Goal: Contribute content: Add original content to the website for others to see

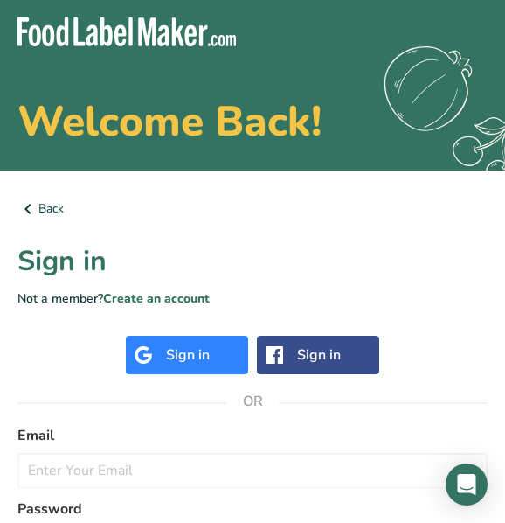
click at [197, 362] on div "Sign in" at bounding box center [188, 354] width 44 height 21
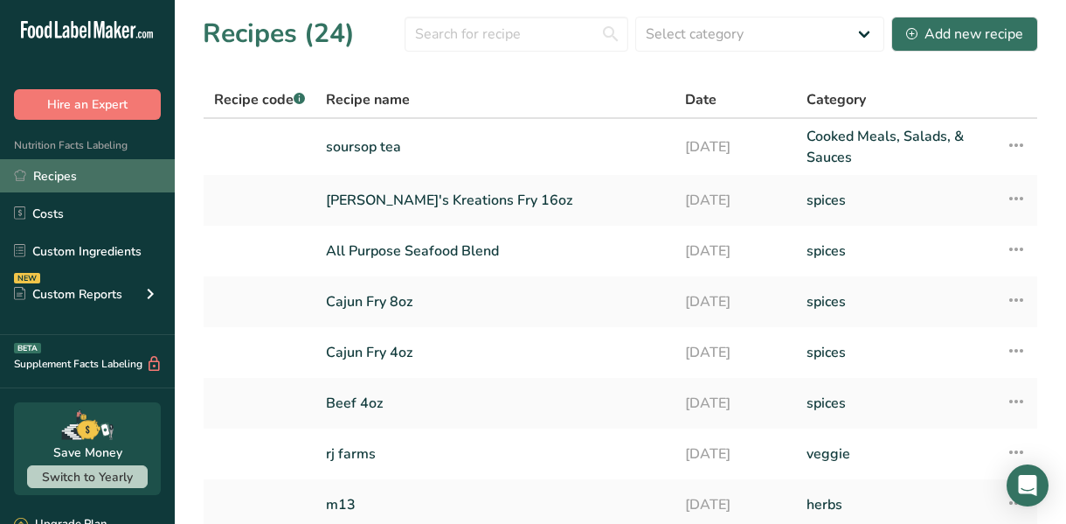
click at [60, 169] on link "Recipes" at bounding box center [87, 175] width 175 height 33
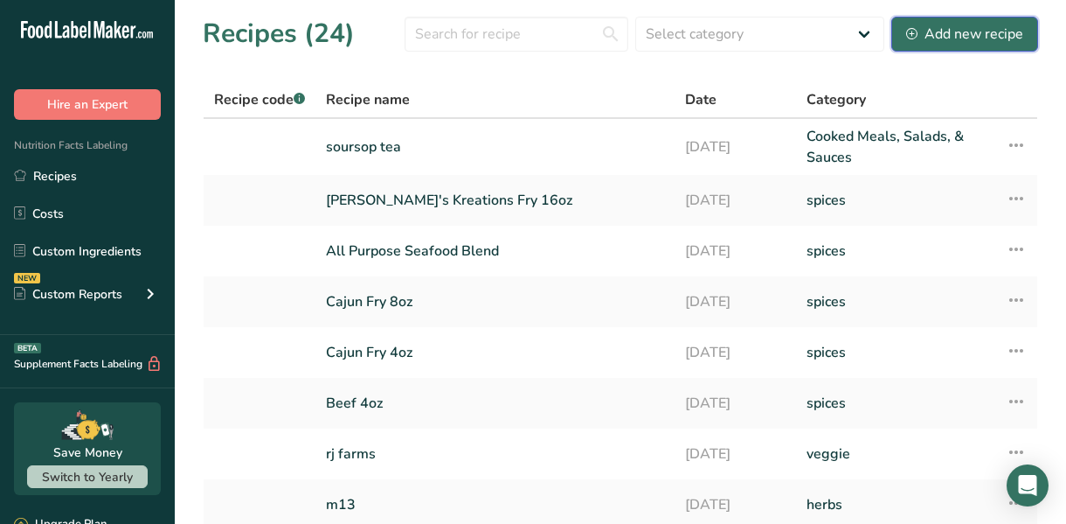
click at [504, 33] on div "Add new recipe" at bounding box center [964, 34] width 117 height 21
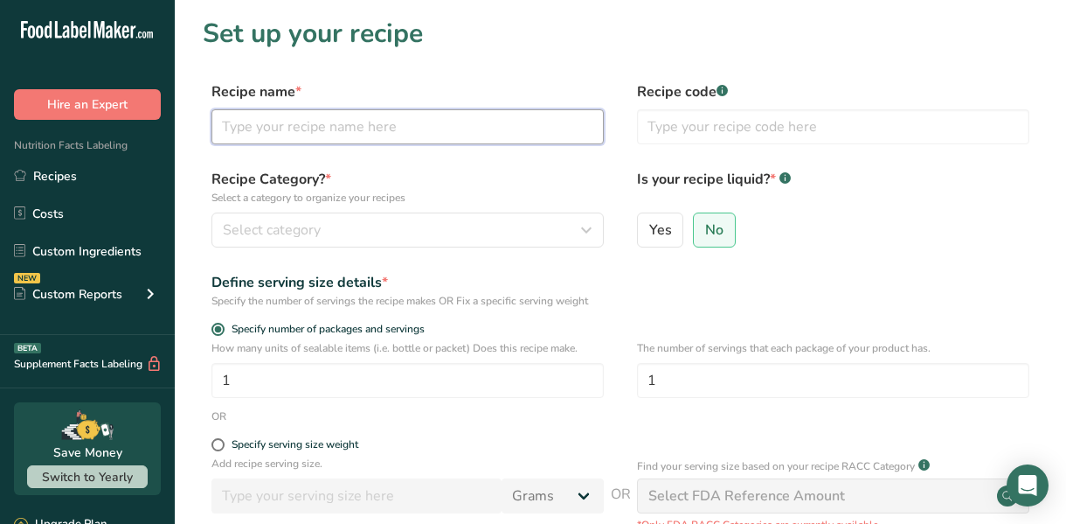
drag, startPoint x: 251, startPoint y: 132, endPoint x: 276, endPoint y: 127, distance: 25.9
click at [253, 131] on input "text" at bounding box center [408, 126] width 392 height 35
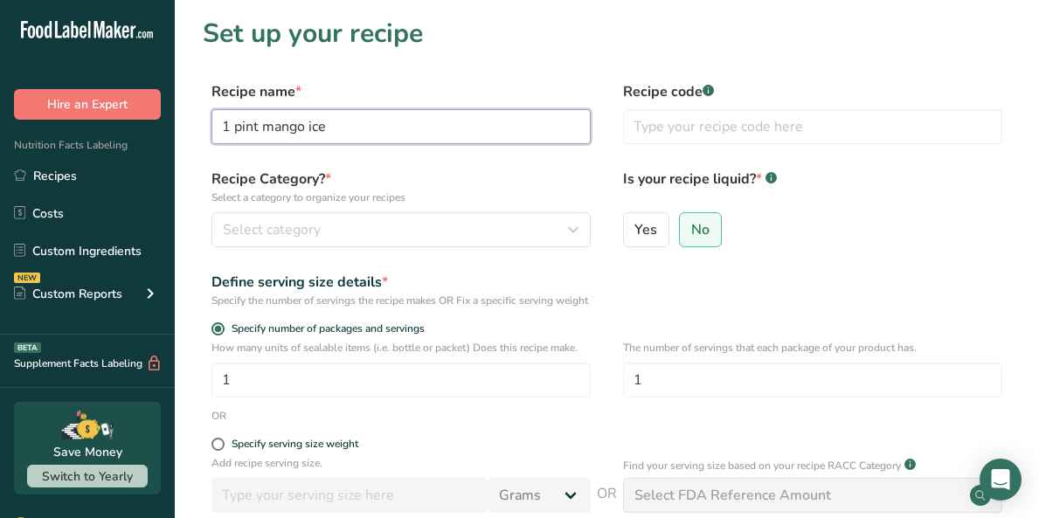
type input "1 pint mango ice"
